Goal: Task Accomplishment & Management: Use online tool/utility

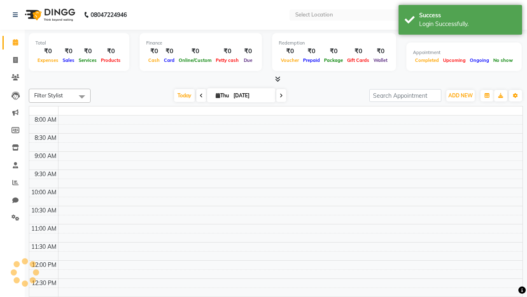
select select "en"
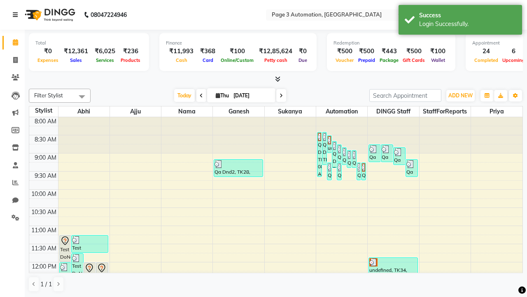
click at [17, 15] on icon at bounding box center [15, 15] width 5 height 6
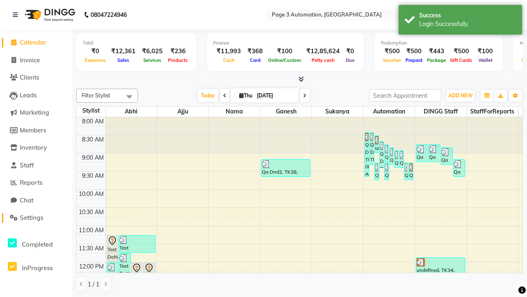
click at [36, 218] on span "Settings" at bounding box center [31, 217] width 23 height 8
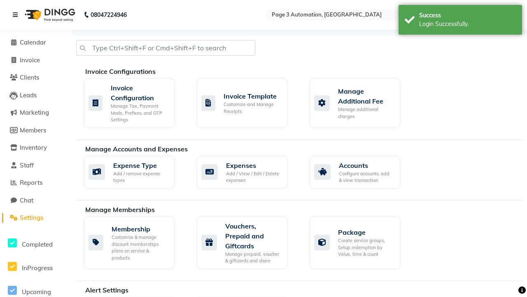
click at [17, 15] on icon at bounding box center [15, 15] width 5 height 6
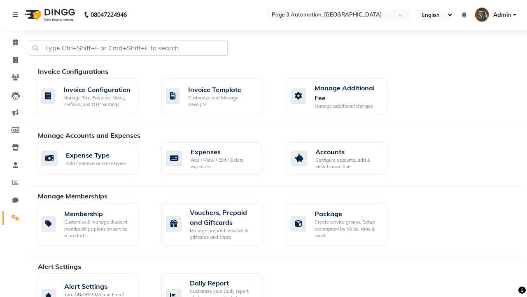
click at [12, 218] on icon at bounding box center [16, 217] width 8 height 6
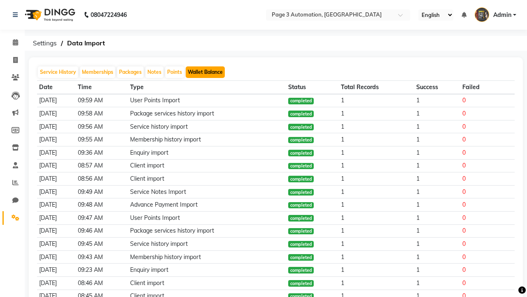
click at [205, 72] on button "Wallet Balance" at bounding box center [205, 72] width 39 height 12
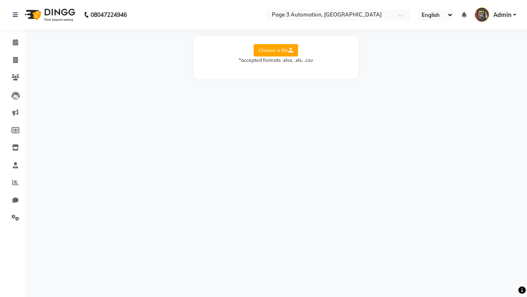
select select "Sheet1"
select select "Name"
select select "Mobile"
select select "Wallet Balance"
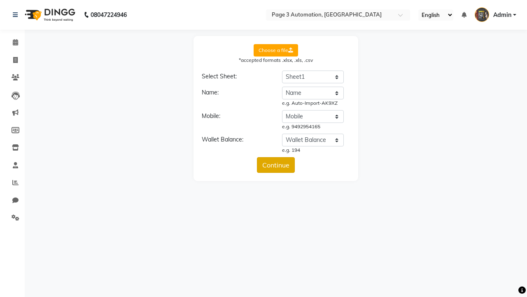
click at [276, 165] on button "Continue" at bounding box center [276, 165] width 38 height 16
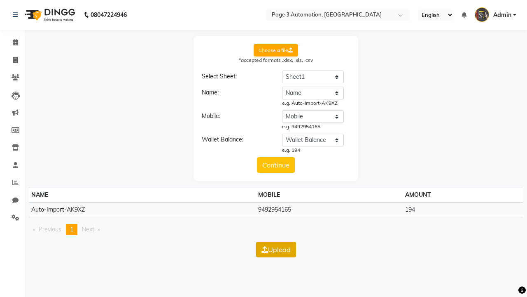
click at [276, 249] on button "Upload" at bounding box center [276, 249] width 40 height 16
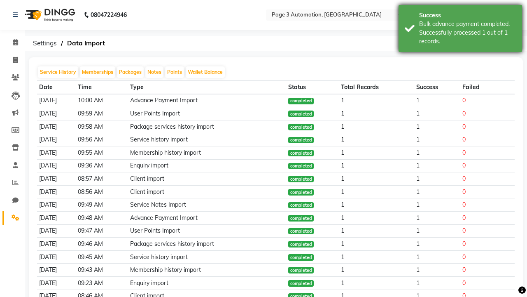
click at [461, 30] on div "Bulk advance payment completed. Successfully processed 1 out of 1 records." at bounding box center [467, 33] width 97 height 26
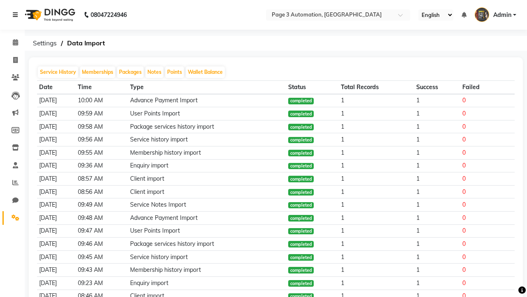
click at [17, 15] on icon at bounding box center [15, 15] width 5 height 6
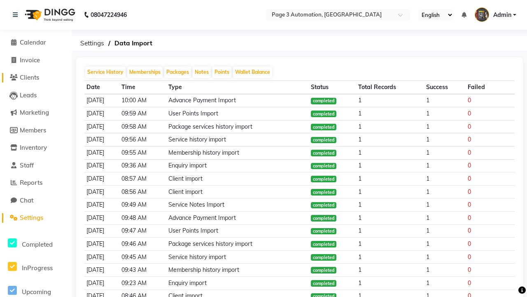
click at [36, 77] on span "Clients" at bounding box center [29, 77] width 19 height 8
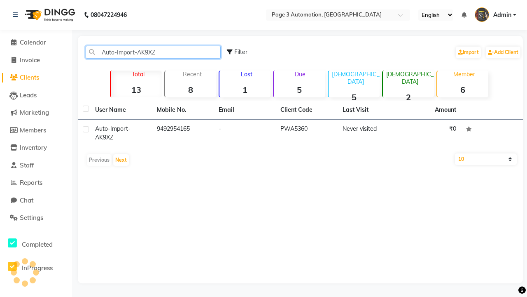
type input "Auto-Import-AK9XZ"
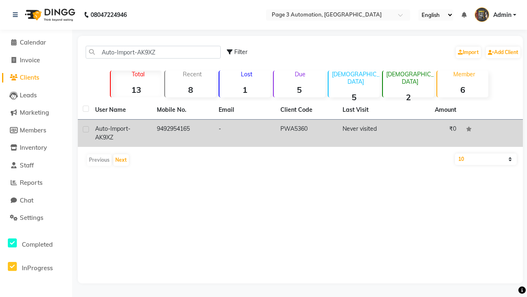
click at [300, 133] on td "PWA5360" at bounding box center [307, 132] width 62 height 27
